Goal: Navigation & Orientation: Find specific page/section

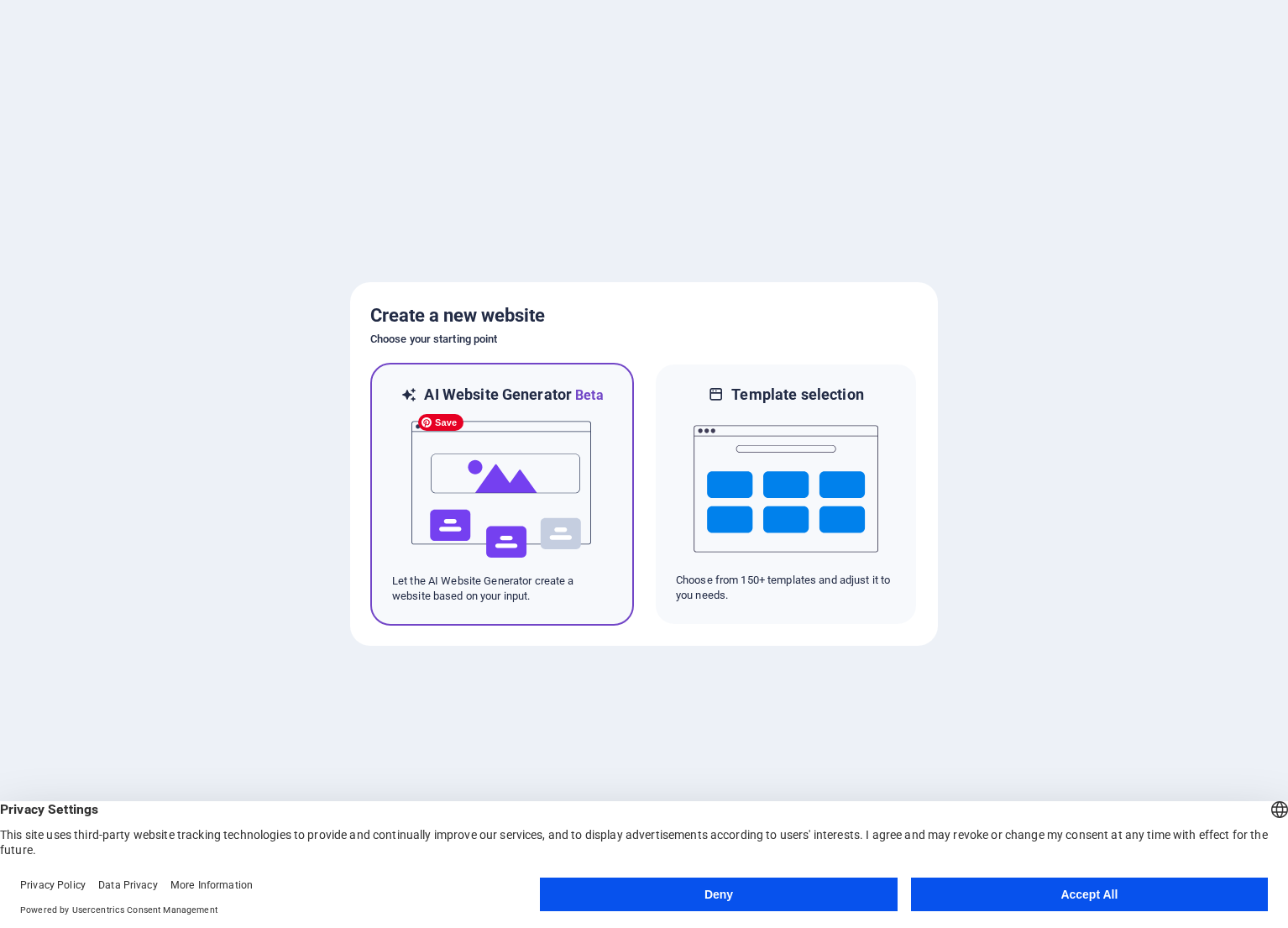
click at [518, 486] on img at bounding box center [502, 489] width 185 height 168
